Goal: Information Seeking & Learning: Find contact information

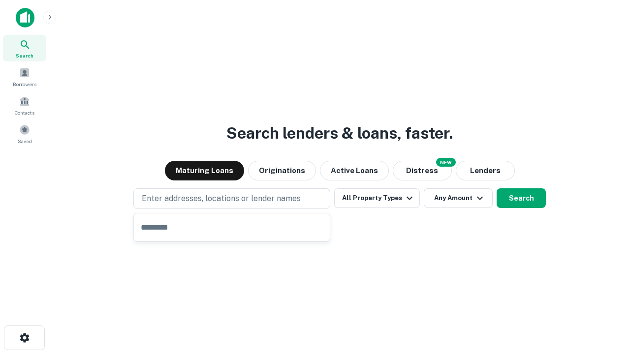
type input "**********"
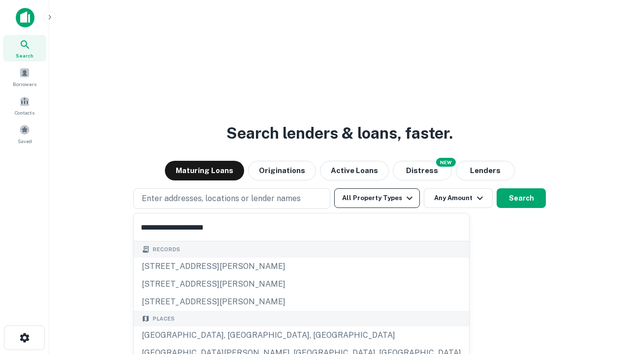
click at [235, 335] on div "Santa Monica, CA, USA" at bounding box center [301, 336] width 335 height 18
click at [377, 198] on button "All Property Types" at bounding box center [377, 198] width 86 height 20
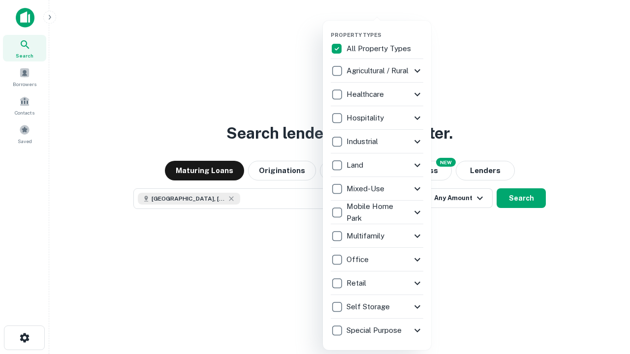
click at [385, 29] on button "button" at bounding box center [385, 29] width 108 height 0
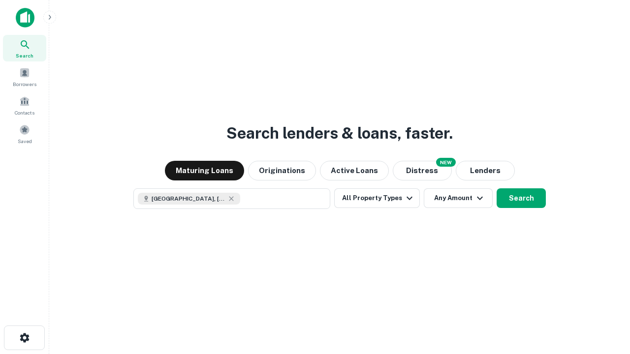
scroll to position [16, 0]
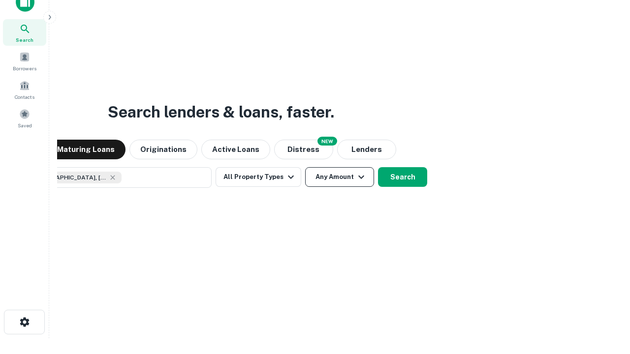
click at [305, 167] on button "Any Amount" at bounding box center [339, 177] width 69 height 20
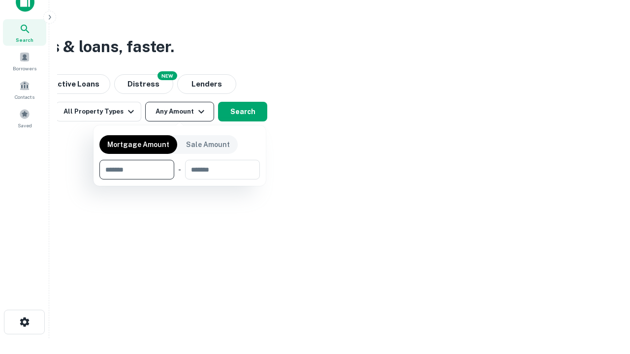
type input "*******"
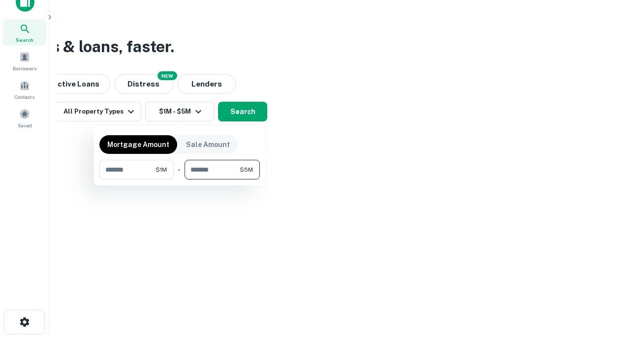
type input "*******"
click at [180, 180] on button "button" at bounding box center [179, 180] width 160 height 0
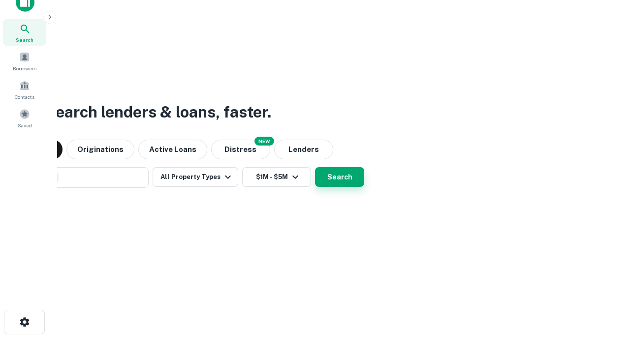
click at [315, 167] on button "Search" at bounding box center [339, 177] width 49 height 20
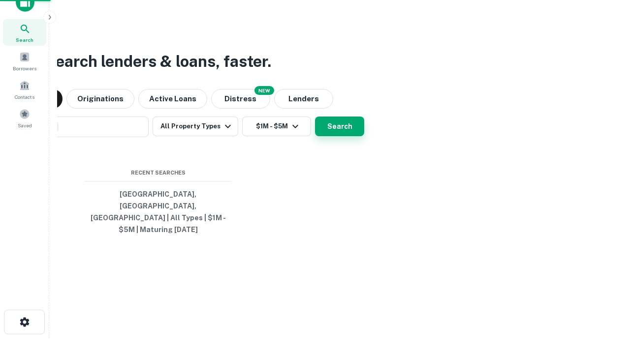
scroll to position [32, 278]
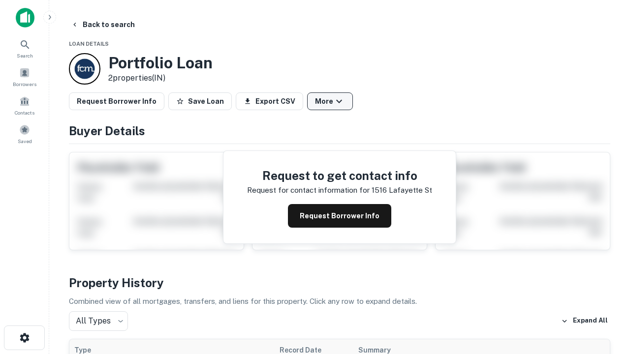
click at [330, 101] on button "More" at bounding box center [330, 101] width 46 height 18
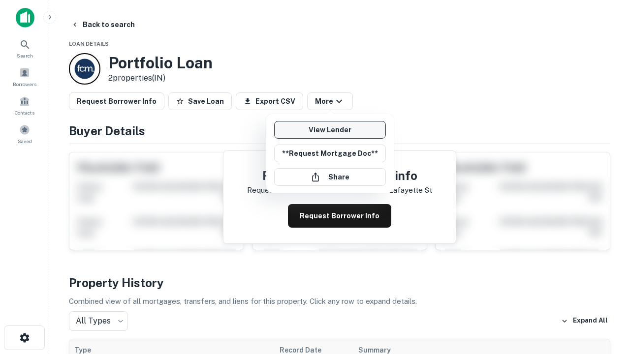
click at [330, 130] on link "View Lender" at bounding box center [330, 130] width 112 height 18
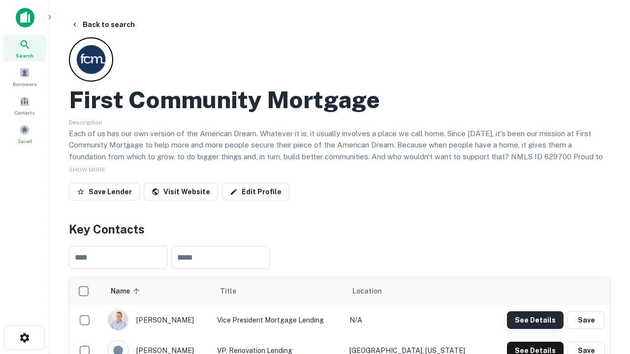
click at [535, 320] on button "See Details" at bounding box center [535, 320] width 57 height 18
click at [24, 338] on icon "button" at bounding box center [25, 338] width 12 height 12
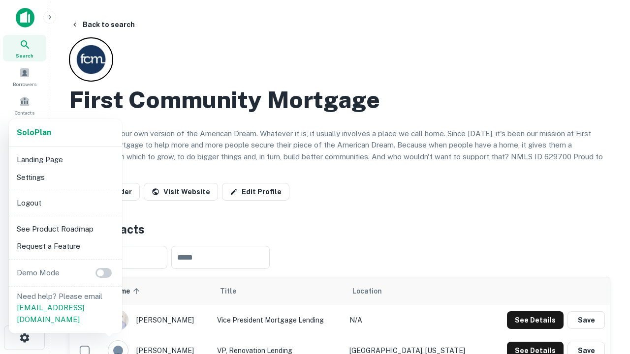
click at [65, 203] on li "Logout" at bounding box center [65, 203] width 105 height 18
